Goal: Task Accomplishment & Management: Manage account settings

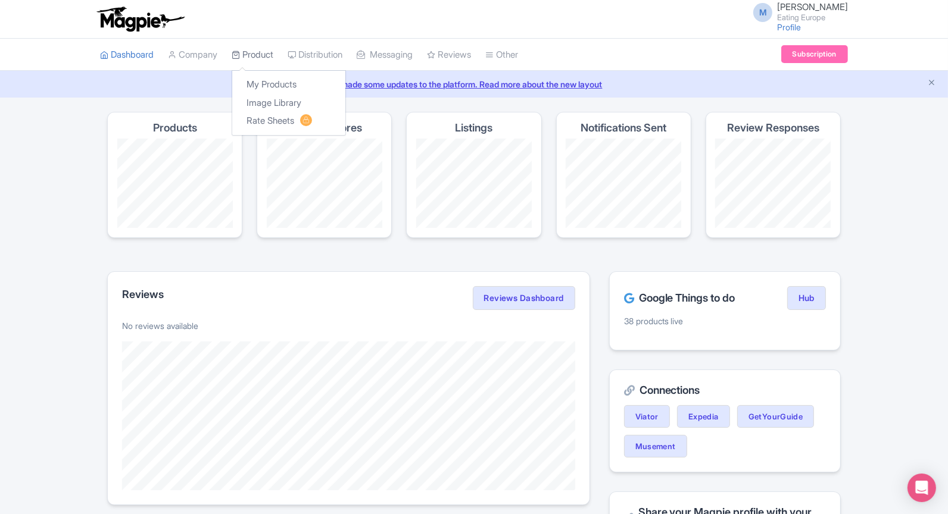
click at [240, 58] on icon at bounding box center [236, 55] width 8 height 8
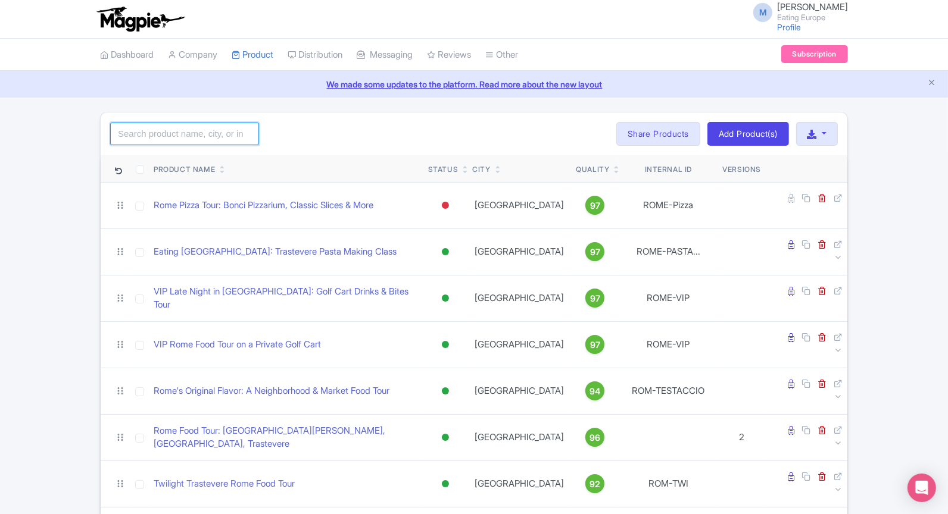
click at [142, 125] on input "search" at bounding box center [184, 134] width 149 height 23
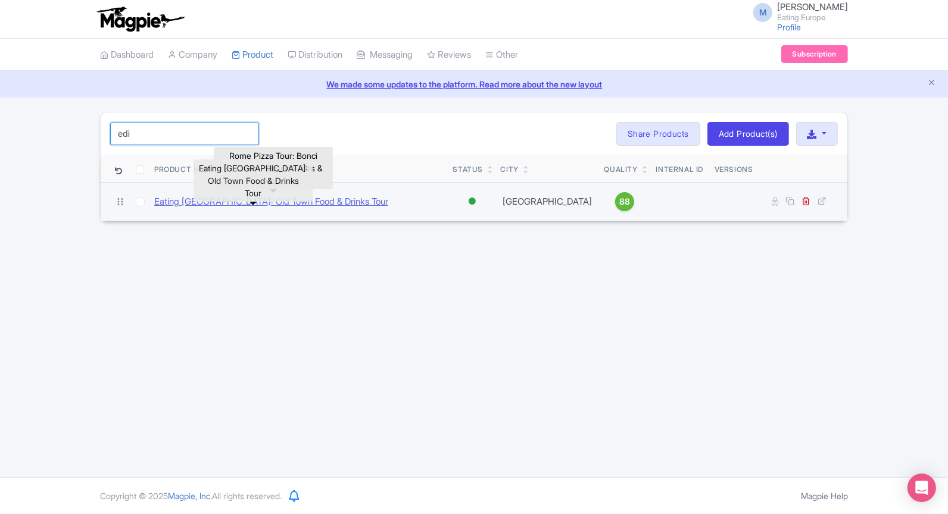
type input "edi"
click at [317, 204] on link "Eating [GEOGRAPHIC_DATA]: Old Town Food & Drinks Tour" at bounding box center [271, 202] width 234 height 14
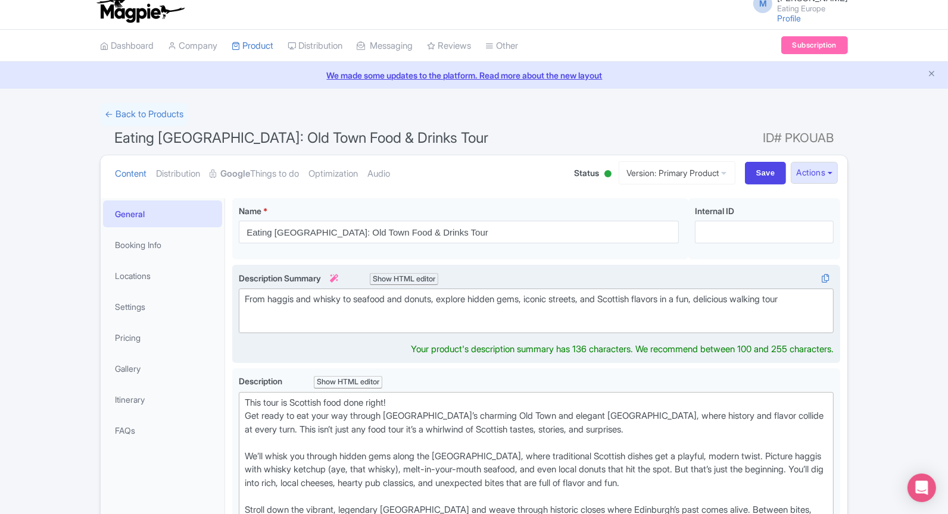
scroll to position [23, 0]
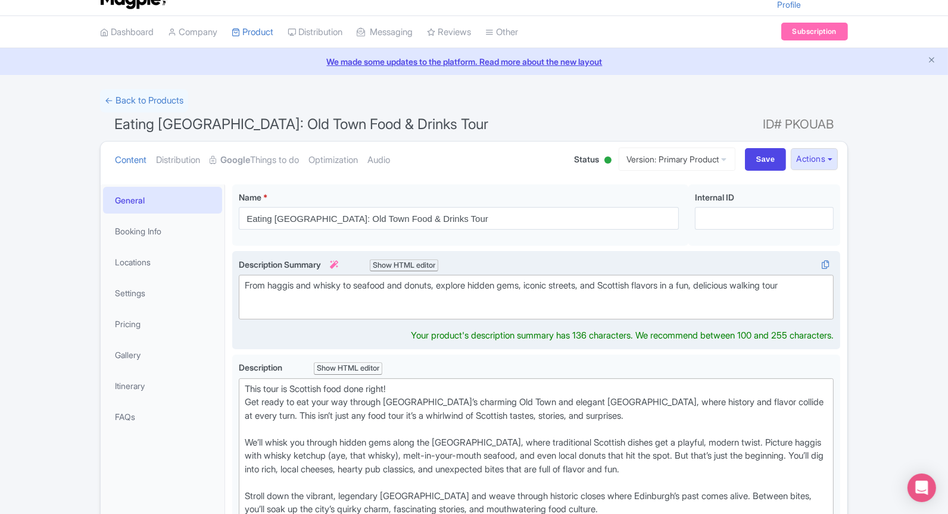
drag, startPoint x: 786, startPoint y: 302, endPoint x: 797, endPoint y: 301, distance: 11.4
click at [797, 301] on div "From haggis and whisky to seafood and donuts, explore hidden gems, iconic stree…" at bounding box center [536, 292] width 583 height 27
click at [823, 286] on div "From haggis and whisky to seafood and donuts, explore hidden gems, iconic stree…" at bounding box center [536, 292] width 583 height 27
type trix-editor "<div>From haggis and whisky to seafood and donuts, explore hidden gems, iconic …"
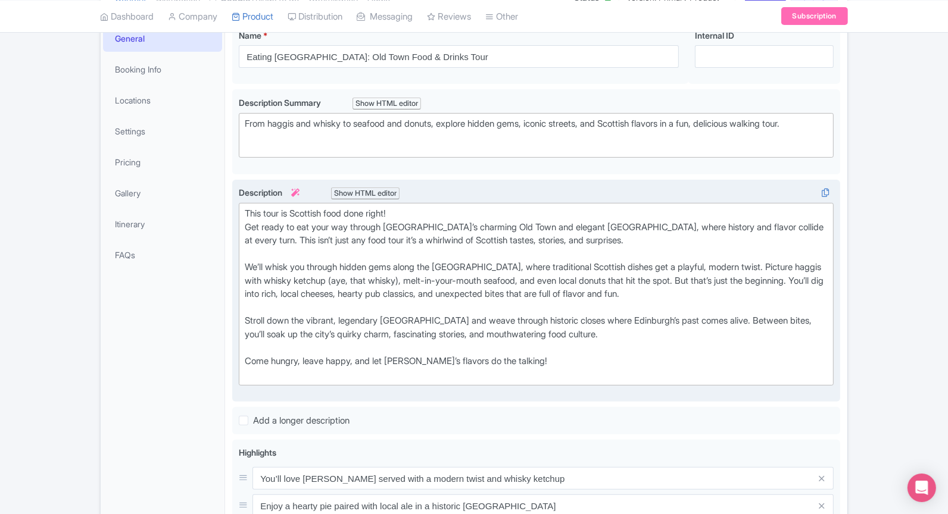
scroll to position [184, 0]
click at [595, 276] on div "This tour is Scottish food done right! Get ready to eat your way through [GEOGR…" at bounding box center [536, 295] width 583 height 174
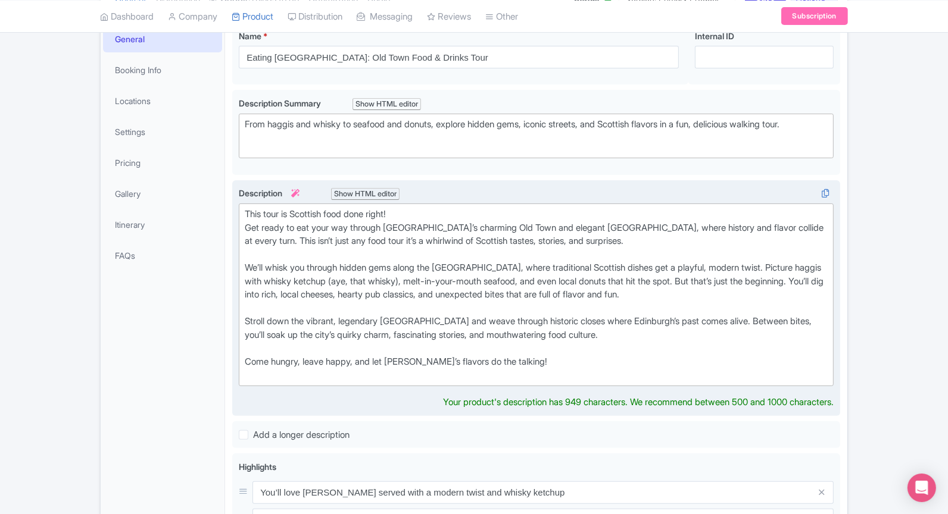
click at [567, 276] on div "This tour is Scottish food done right! Get ready to eat your way through [GEOGR…" at bounding box center [536, 295] width 583 height 174
drag, startPoint x: 555, startPoint y: 280, endPoint x: 697, endPoint y: 273, distance: 141.2
click at [697, 273] on div "This tour is Scottish food done right! Get ready to eat your way through [GEOGR…" at bounding box center [536, 295] width 583 height 174
paste trix-editor "a modern twist on a traditional Scottish dessert,"
type trix-editor "<lor>Ipsu dolo si Ametcons adip elit seddo!<ei>Tem incid ut lab etdo mag aliqua…"
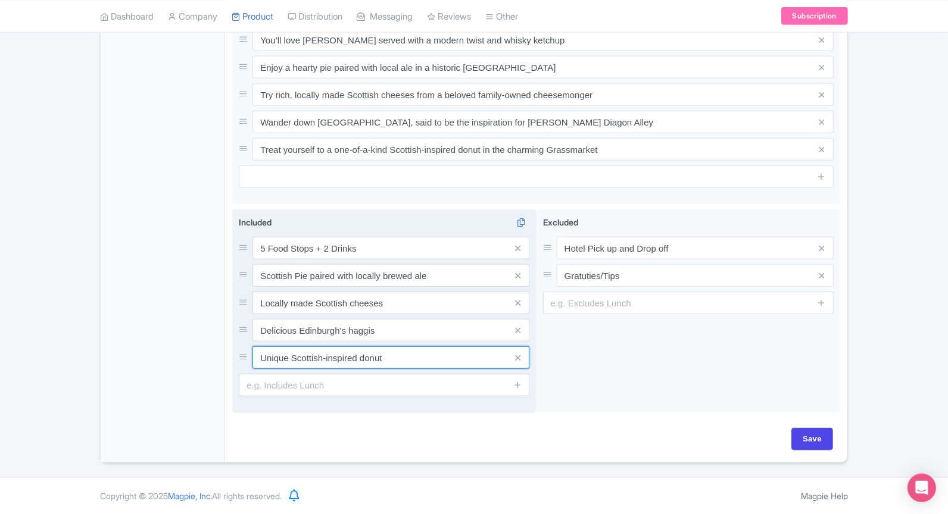
scroll to position [617, 0]
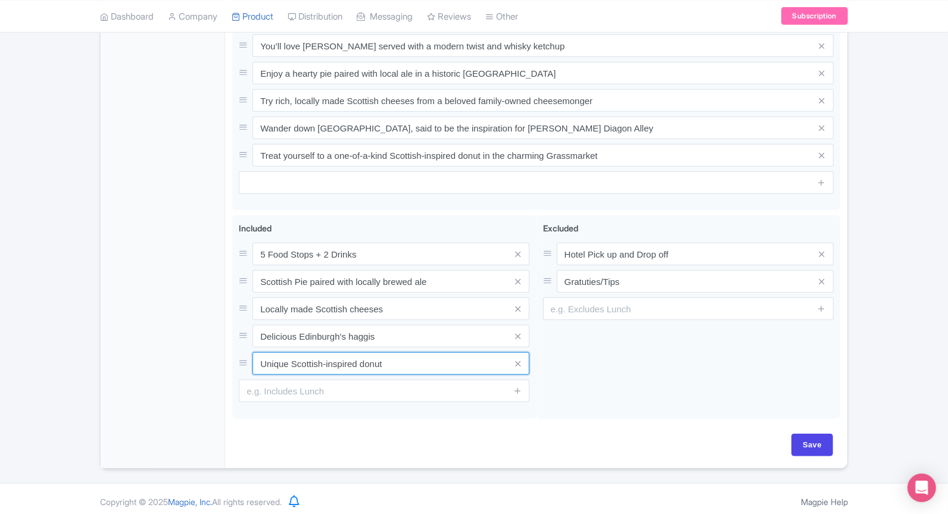
drag, startPoint x: 396, startPoint y: 363, endPoint x: 219, endPoint y: 363, distance: 177.4
click at [219, 363] on div "General Booking Info Locations Settings Pricing Gallery Itinerary FAQs Eating […" at bounding box center [474, 26] width 747 height 886
paste input "a modern twist on a traditional Scottish dessert,"
drag, startPoint x: 300, startPoint y: 362, endPoint x: 206, endPoint y: 362, distance: 94.1
click at [206, 362] on div "General Booking Info Locations Settings Pricing Gallery Itinerary FAQs Eating […" at bounding box center [474, 26] width 747 height 886
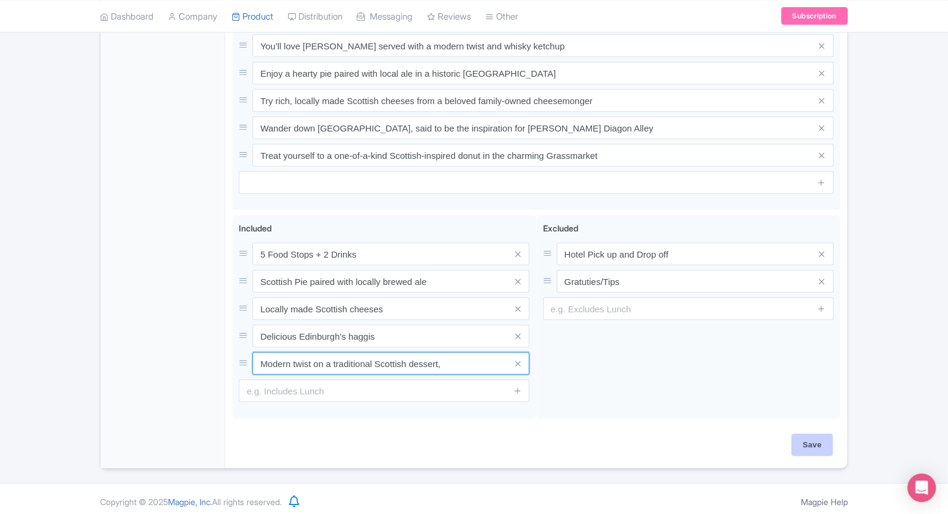
type input "Modern twist on a traditional Scottish dessert,"
click at [819, 443] on input "Save" at bounding box center [812, 445] width 42 height 23
type input "Saving..."
